Goal: Information Seeking & Learning: Find specific fact

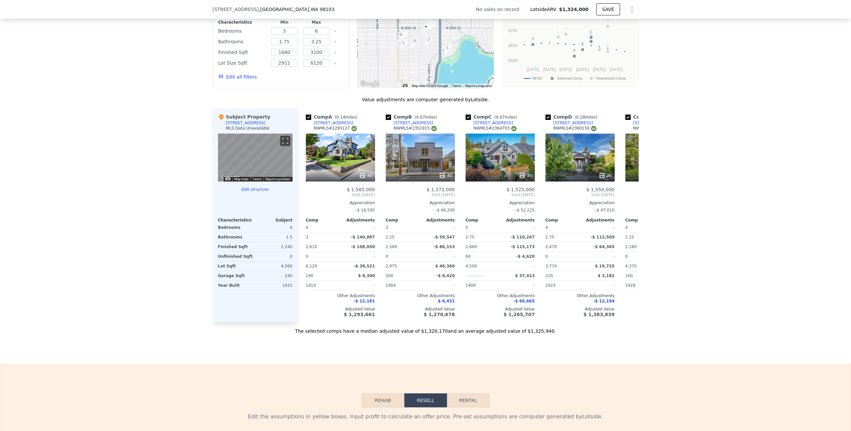
scroll to position [509, 0]
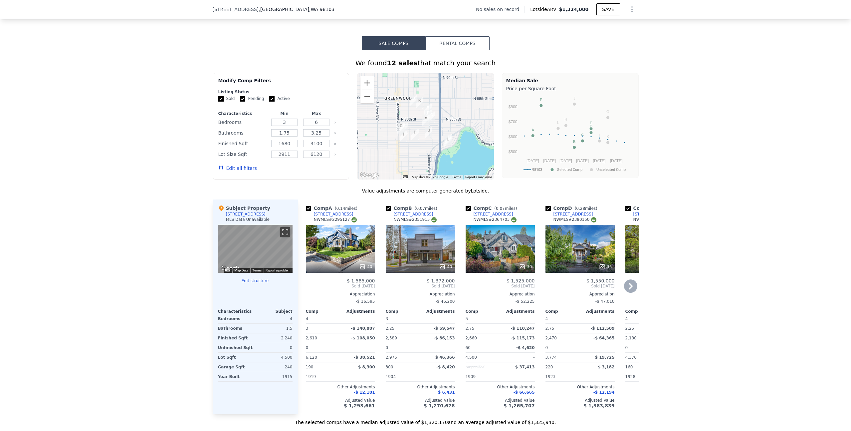
click at [624, 289] on icon at bounding box center [630, 285] width 13 height 13
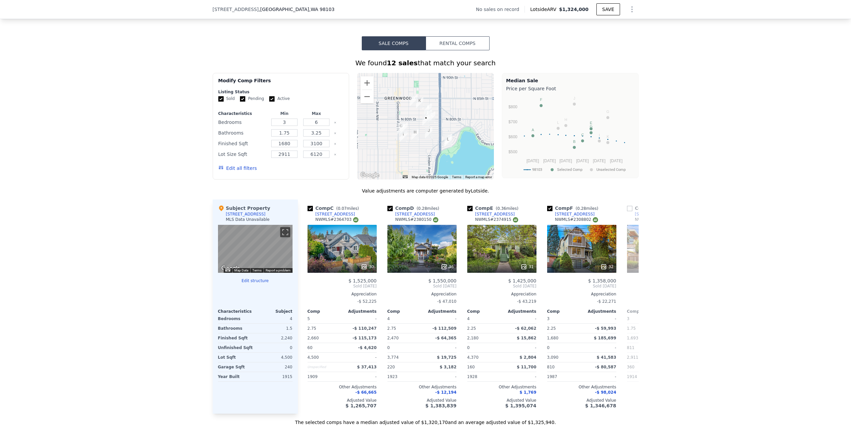
scroll to position [0, 160]
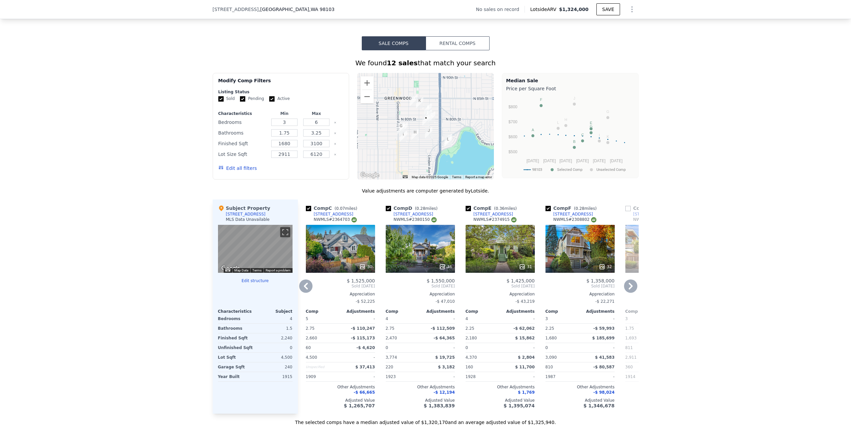
click at [624, 289] on icon at bounding box center [630, 285] width 13 height 13
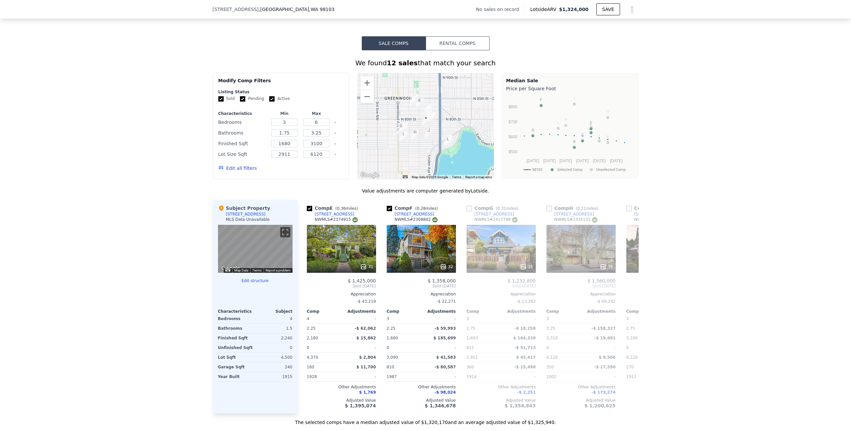
scroll to position [0, 320]
click at [655, 292] on div "We found 12 sales that match your search Filters Map Prices Modify Comp Filters…" at bounding box center [425, 237] width 851 height 375
click at [630, 293] on icon at bounding box center [630, 285] width 13 height 13
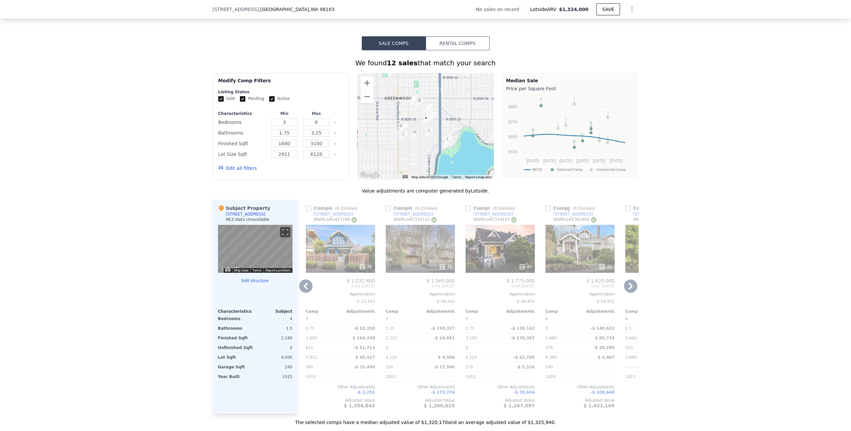
click at [630, 292] on icon at bounding box center [630, 285] width 13 height 13
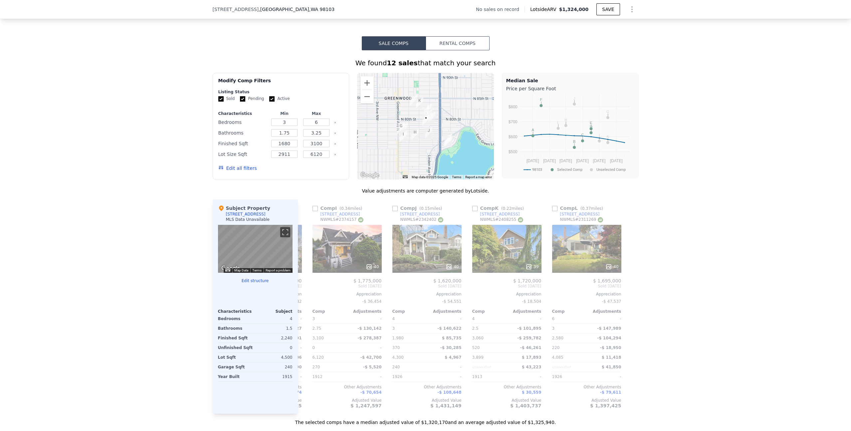
scroll to position [0, 634]
click at [642, 292] on div "We found 12 sales that match your search Filters Map Prices Modify Comp Filters…" at bounding box center [425, 237] width 851 height 375
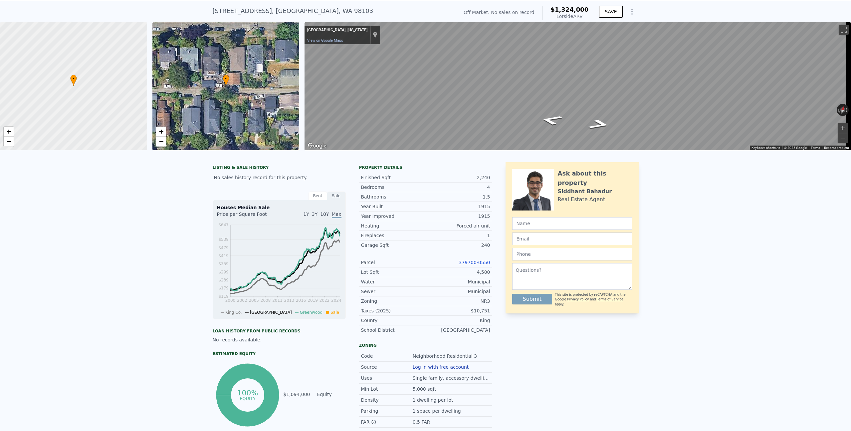
scroll to position [2, 0]
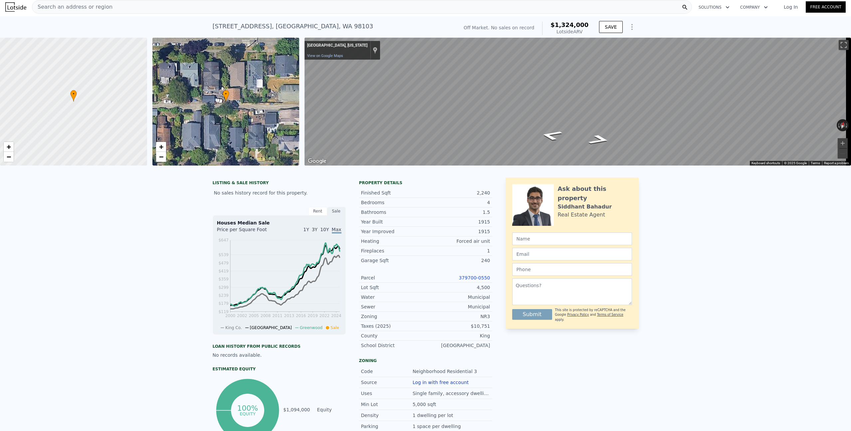
click at [243, 27] on div "[STREET_ADDRESS]" at bounding box center [293, 26] width 161 height 9
copy div "[STREET_ADDRESS] No sales on record (~ARV $1.324m )"
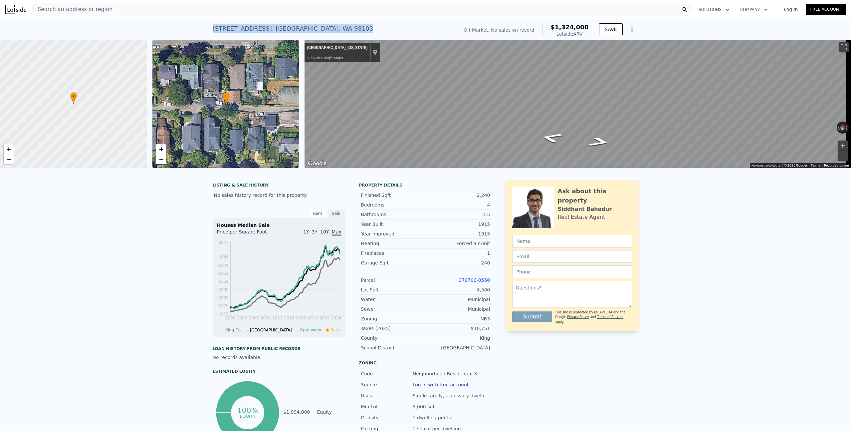
click at [712, 197] on div "LISTING & SALE HISTORY No sales history record for this property. Rent Sale Ren…" at bounding box center [425, 345] width 851 height 343
click at [711, 198] on div "LISTING & SALE HISTORY No sales history record for this property. Rent Sale Ren…" at bounding box center [425, 345] width 851 height 343
click at [259, 29] on div "[STREET_ADDRESS]" at bounding box center [293, 28] width 161 height 9
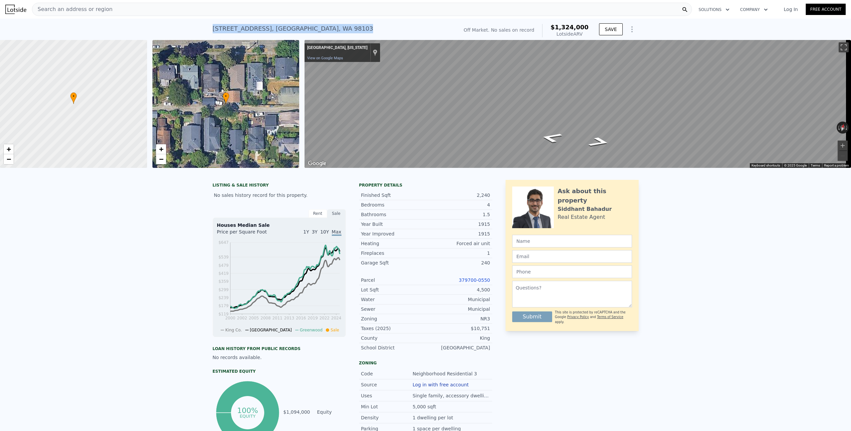
click at [259, 29] on div "[STREET_ADDRESS]" at bounding box center [293, 28] width 161 height 9
copy div "[STREET_ADDRESS] No sales on record (~ARV $1.324m )"
